Goal: Navigation & Orientation: Find specific page/section

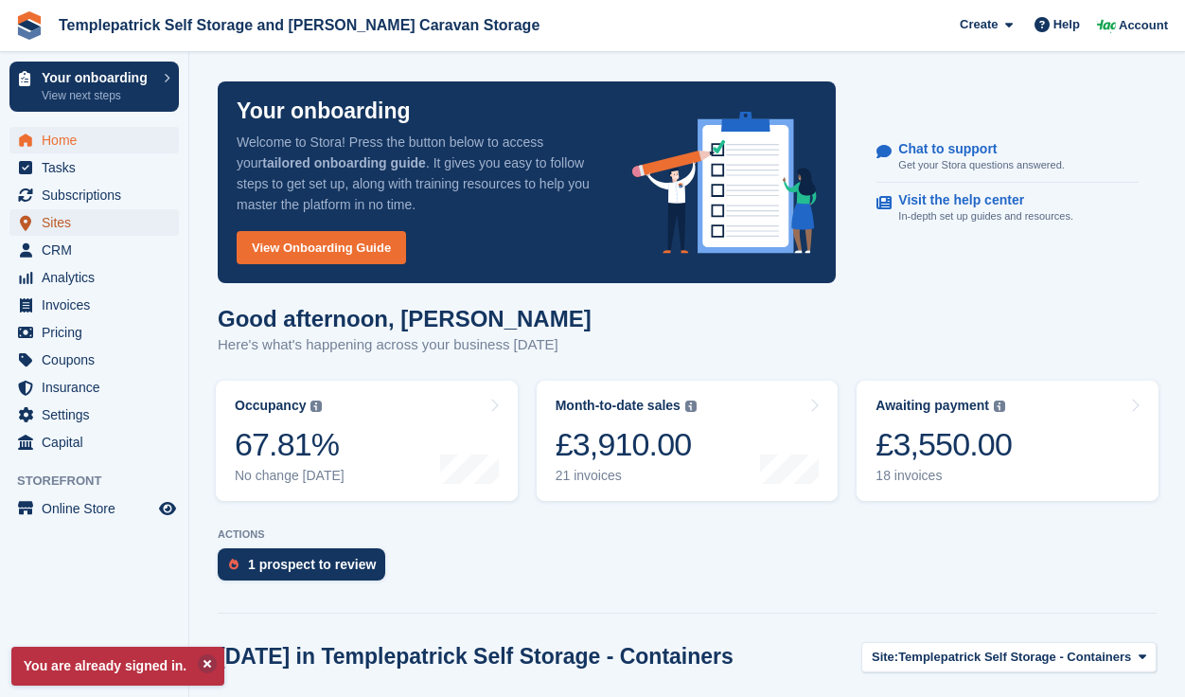
click at [61, 230] on span "Sites" at bounding box center [99, 222] width 114 height 27
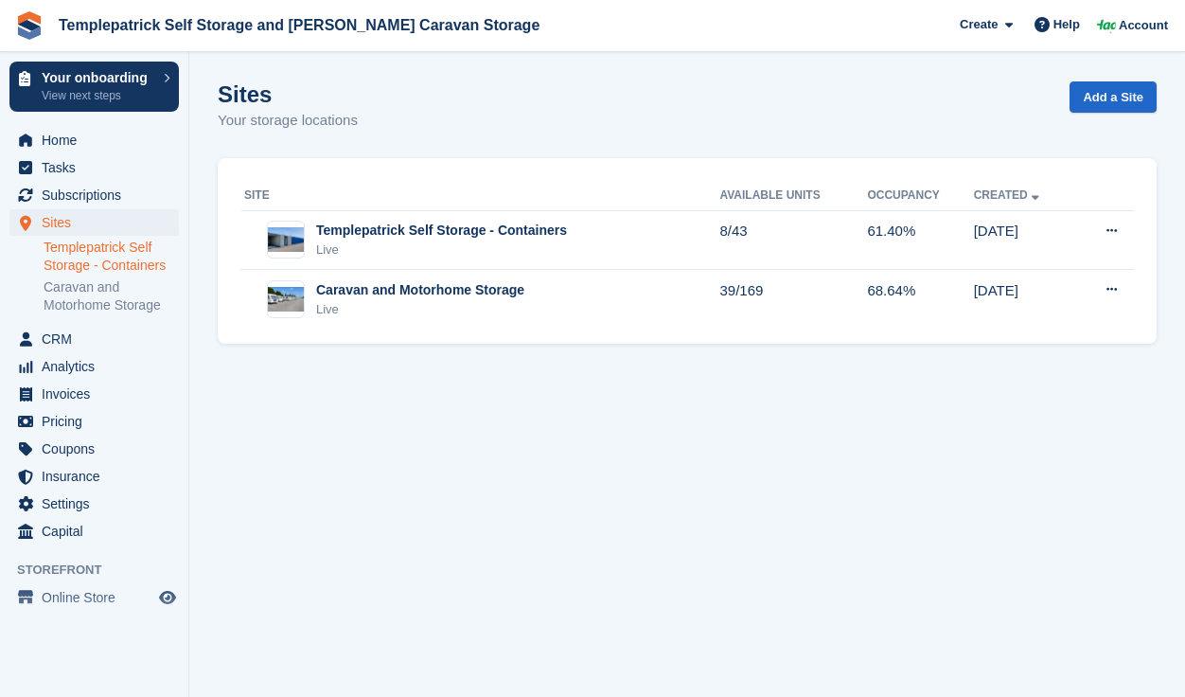
click at [94, 270] on link "Templepatrick Self Storage - Containers" at bounding box center [111, 257] width 135 height 36
